Goal: Check status: Check status

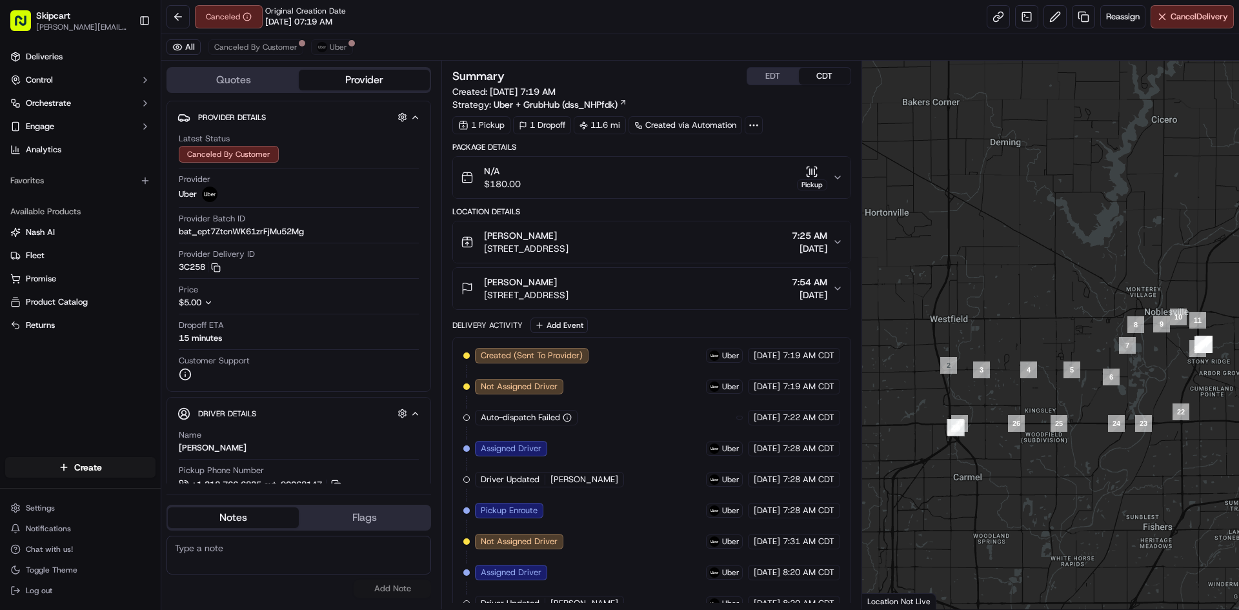
scroll to position [112, 0]
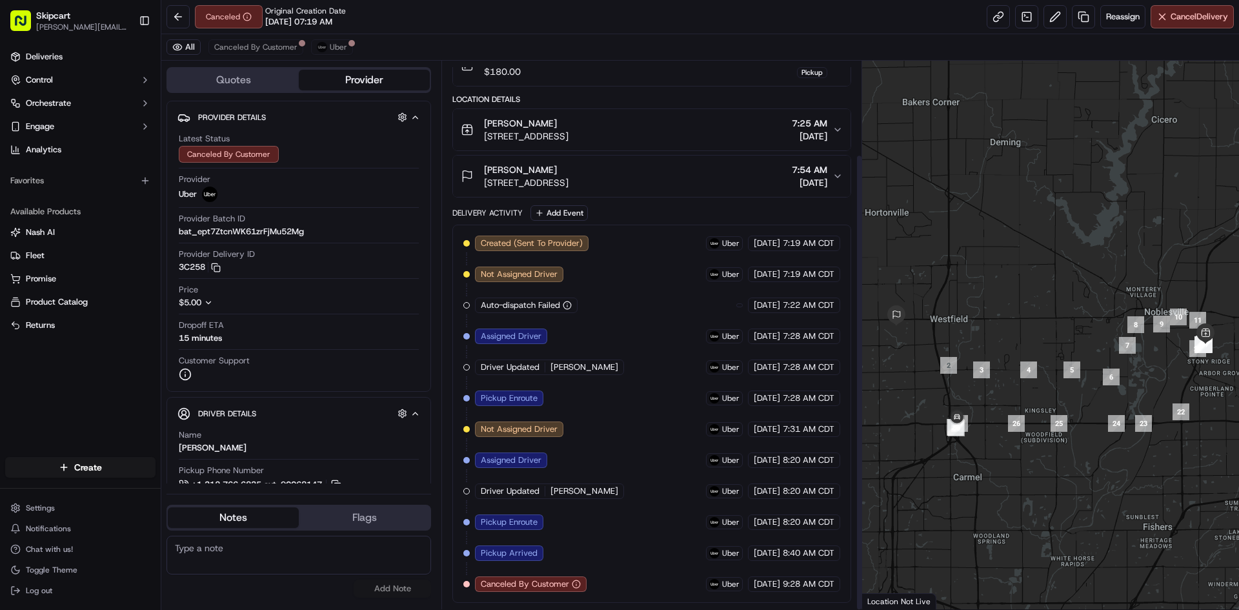
click at [585, 488] on span "[PERSON_NAME]" at bounding box center [584, 491] width 68 height 12
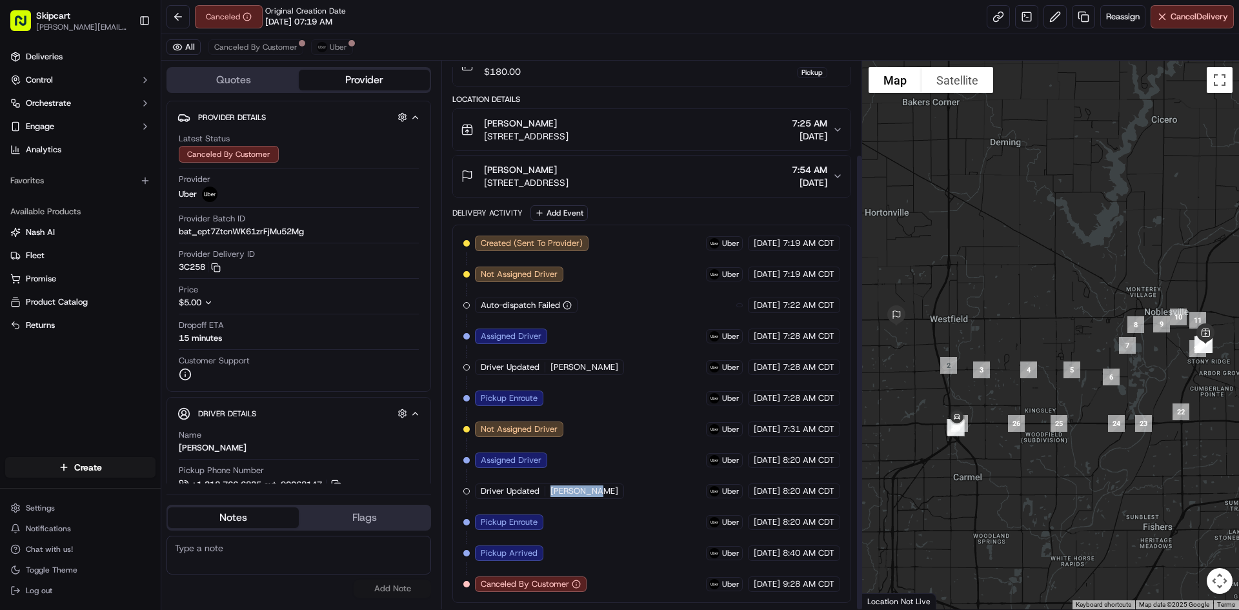
click at [585, 488] on span "[PERSON_NAME]" at bounding box center [584, 491] width 68 height 12
